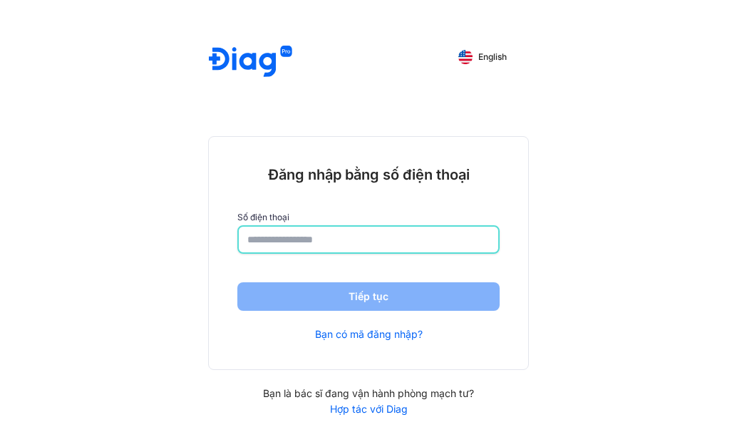
click at [270, 236] on input "number" at bounding box center [368, 240] width 242 height 26
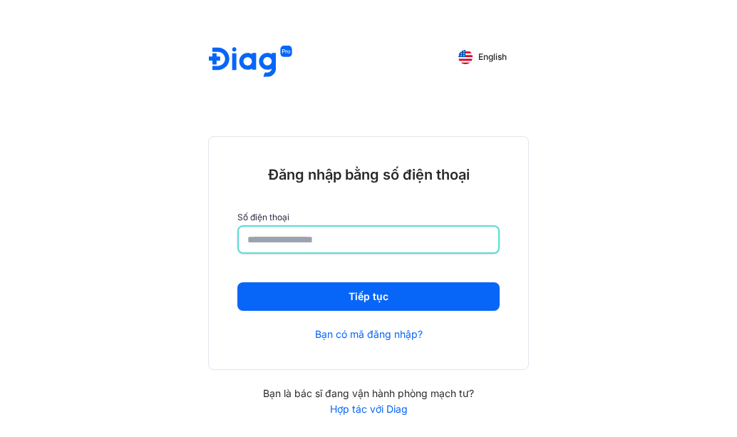
type input "**********"
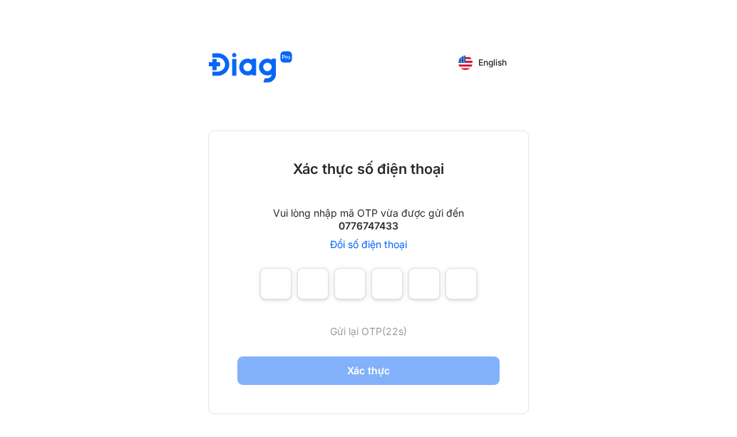
click at [169, 173] on div "English Xác thực số điện thoại Vui lòng nhập mã OTP vừa được gửi đến 0776747433…" at bounding box center [368, 218] width 737 height 437
click at [267, 280] on input "number" at bounding box center [275, 283] width 31 height 31
type input "*"
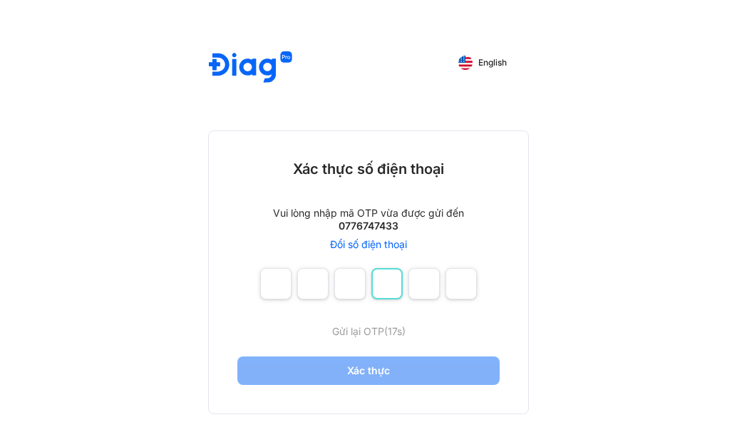
type input "*"
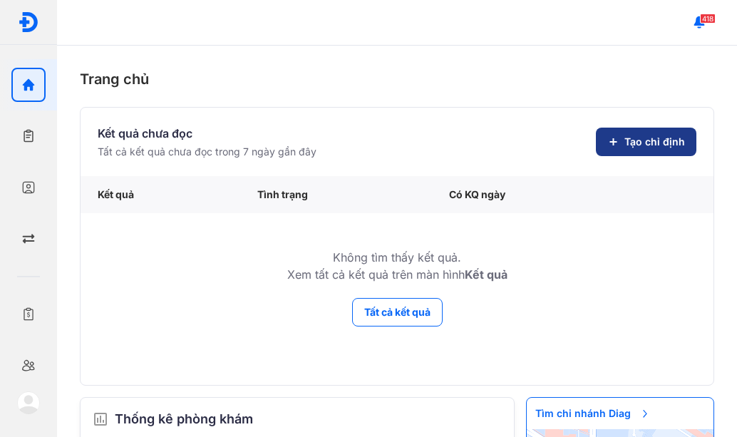
click at [625, 147] on span "Tạo chỉ định" at bounding box center [655, 142] width 61 height 14
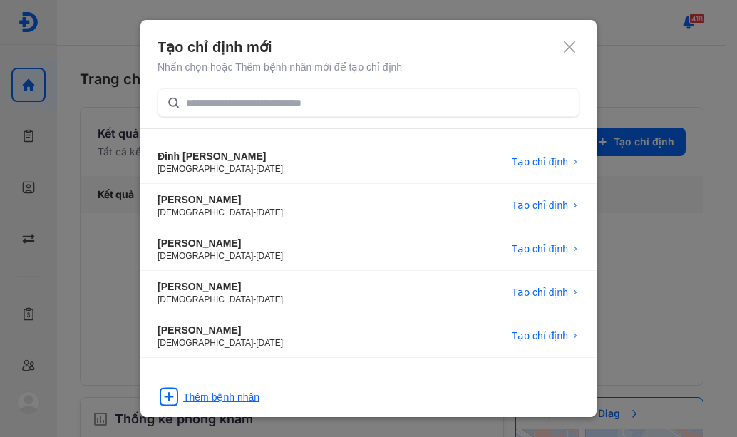
click at [173, 389] on use at bounding box center [168, 397] width 17 height 17
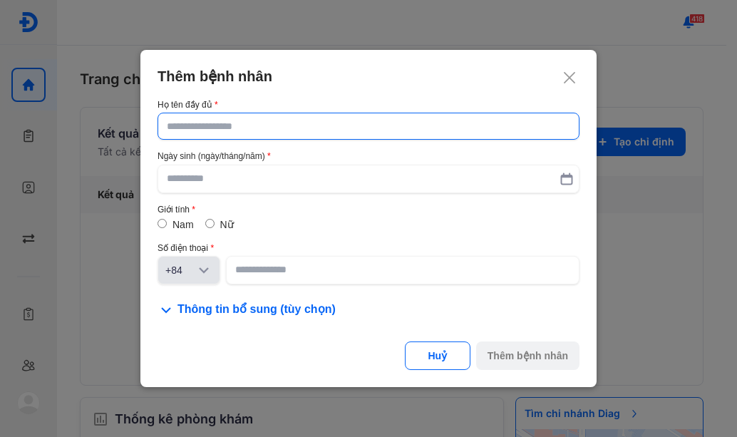
click at [222, 131] on input "text" at bounding box center [369, 126] width 404 height 26
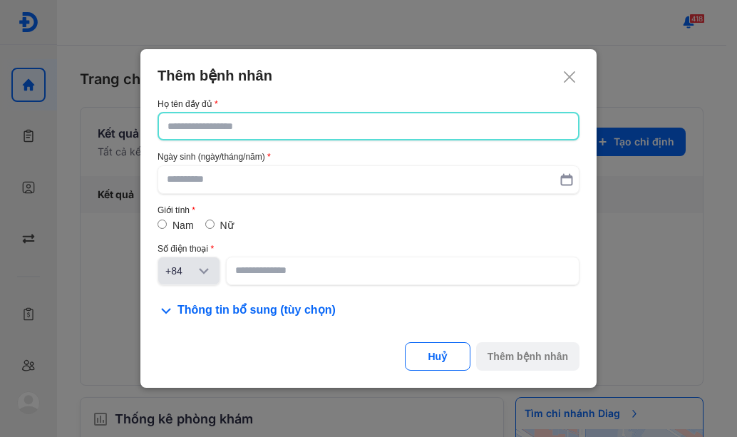
click at [203, 133] on input "text" at bounding box center [369, 126] width 402 height 26
type input "**********"
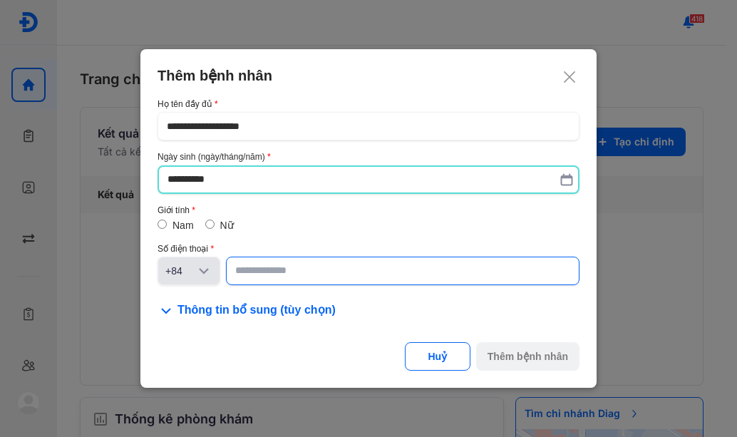
type input "**********"
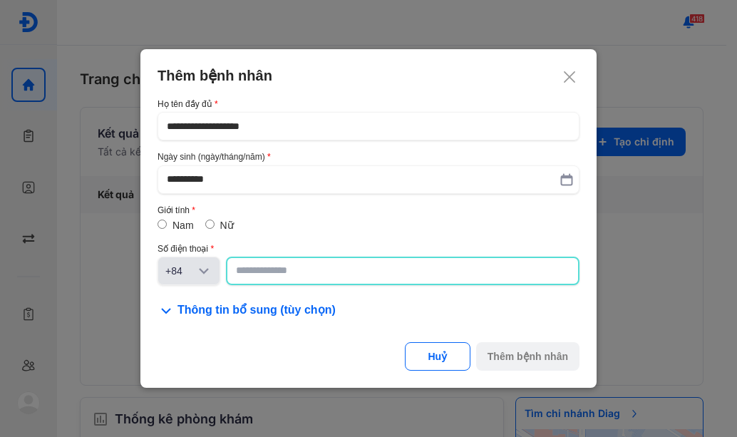
click at [324, 267] on input at bounding box center [403, 271] width 334 height 26
type input "*"
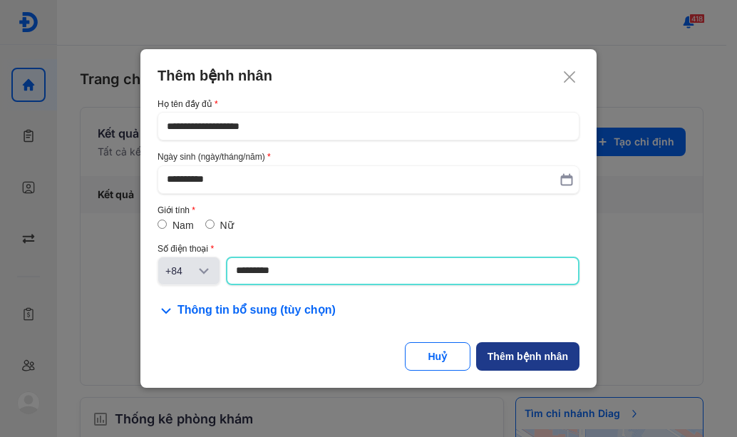
type input "*********"
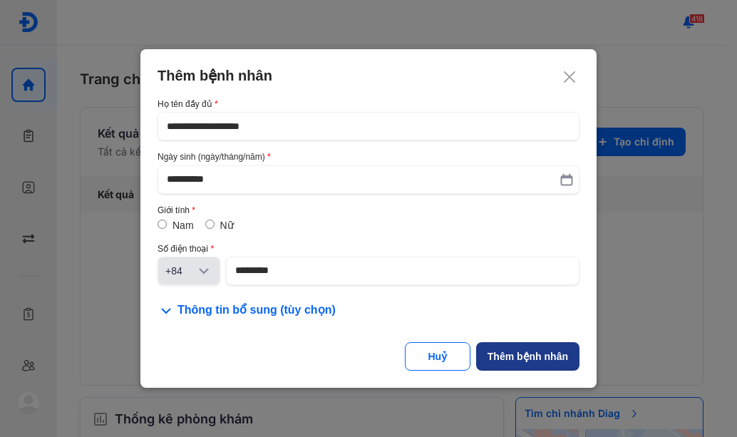
click at [508, 348] on button "Thêm bệnh nhân" at bounding box center [527, 356] width 103 height 29
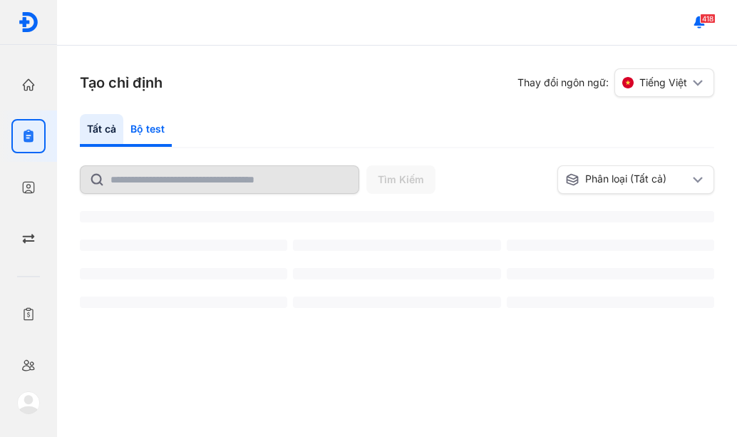
click at [149, 121] on div "Bộ test" at bounding box center [147, 130] width 48 height 33
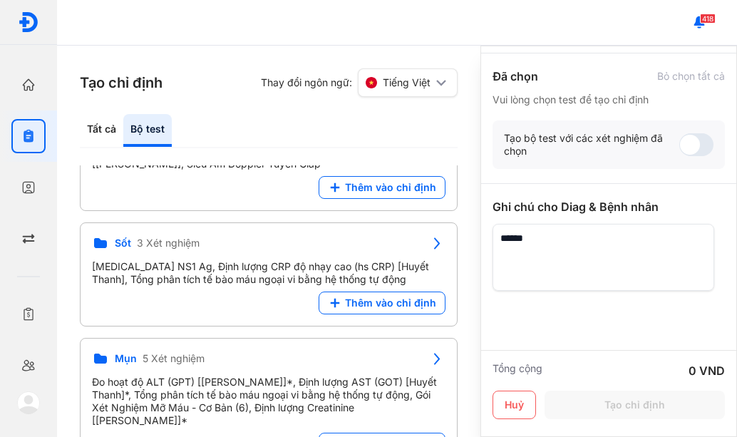
scroll to position [123, 0]
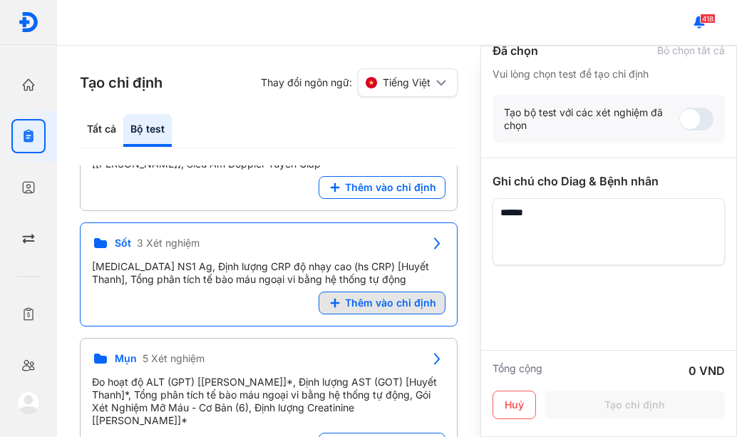
click at [385, 298] on span "Thêm vào chỉ định" at bounding box center [390, 303] width 91 height 13
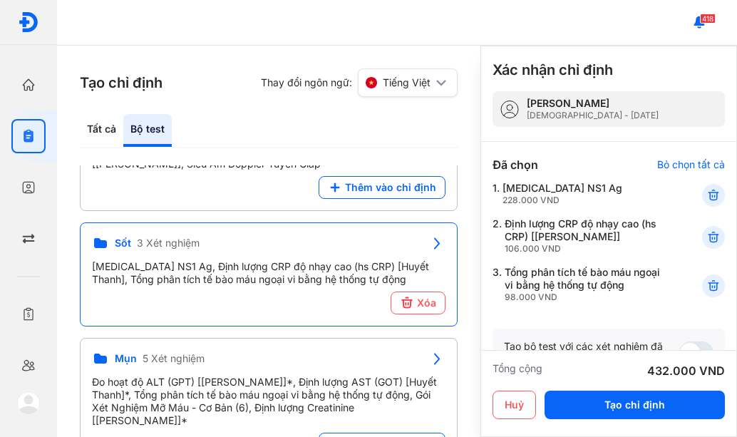
scroll to position [0, 0]
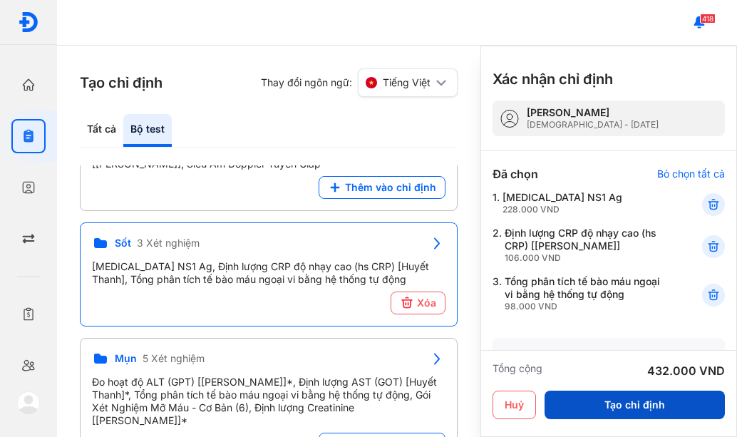
click at [670, 402] on button "Tạo chỉ định" at bounding box center [635, 405] width 180 height 29
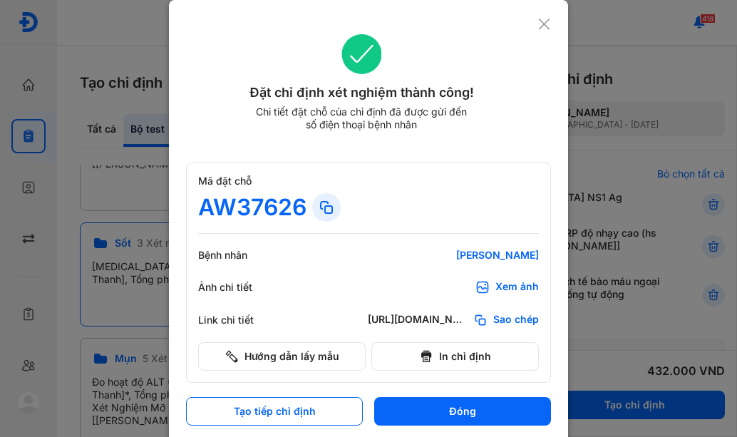
scroll to position [6, 0]
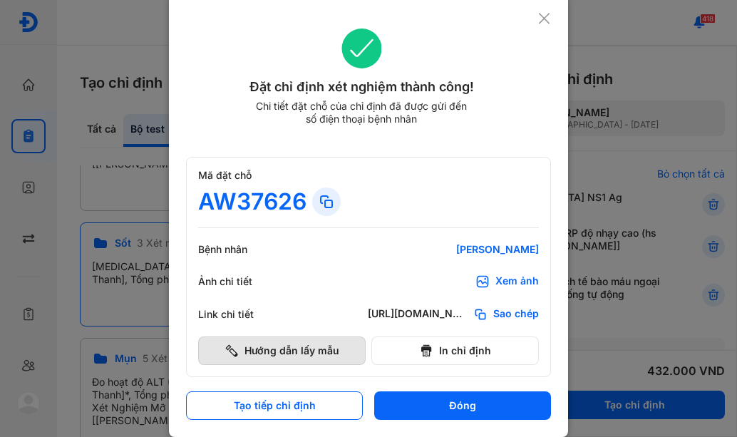
click at [269, 345] on button "Hướng dẫn lấy mẫu" at bounding box center [282, 351] width 168 height 29
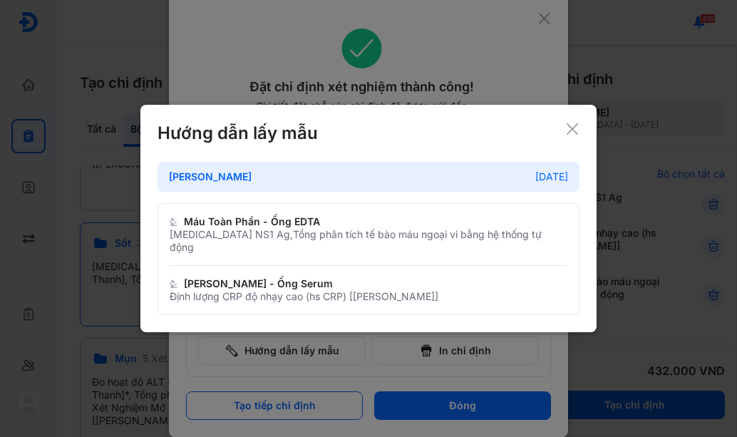
click at [575, 131] on icon at bounding box center [573, 129] width 14 height 14
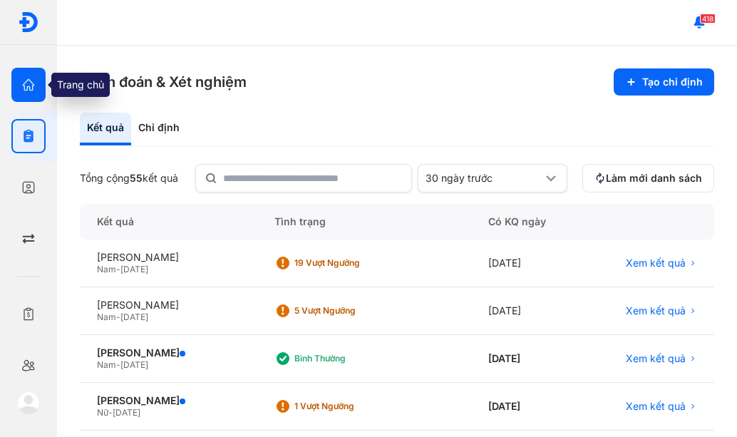
click at [32, 91] on use "button" at bounding box center [29, 85] width 12 height 12
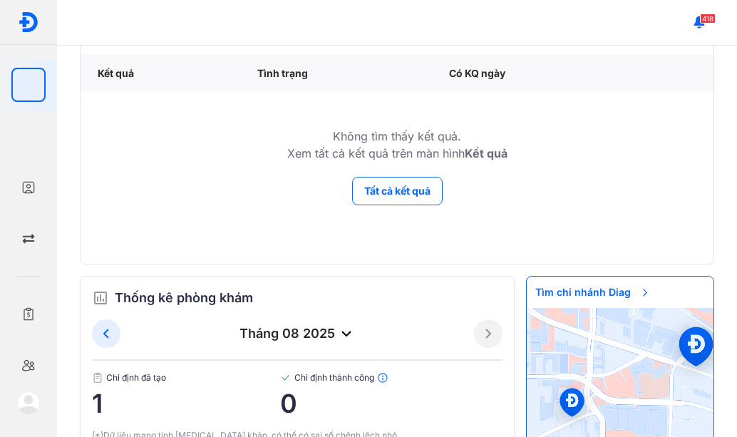
scroll to position [161, 0]
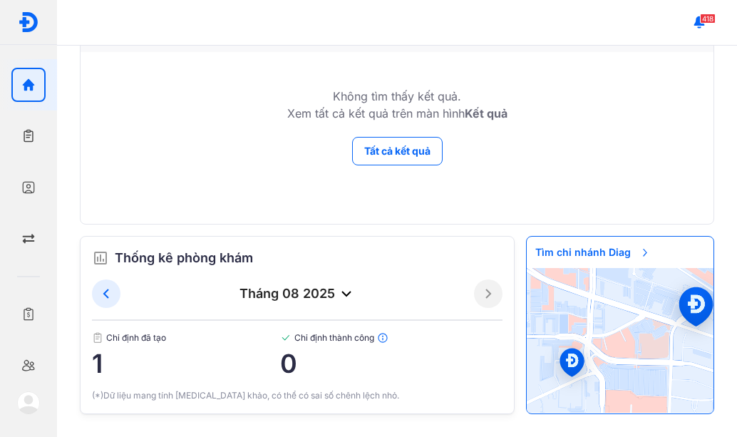
click at [584, 251] on span "Tìm chi nhánh Diag" at bounding box center [593, 252] width 133 height 31
